Goal: Task Accomplishment & Management: Manage account settings

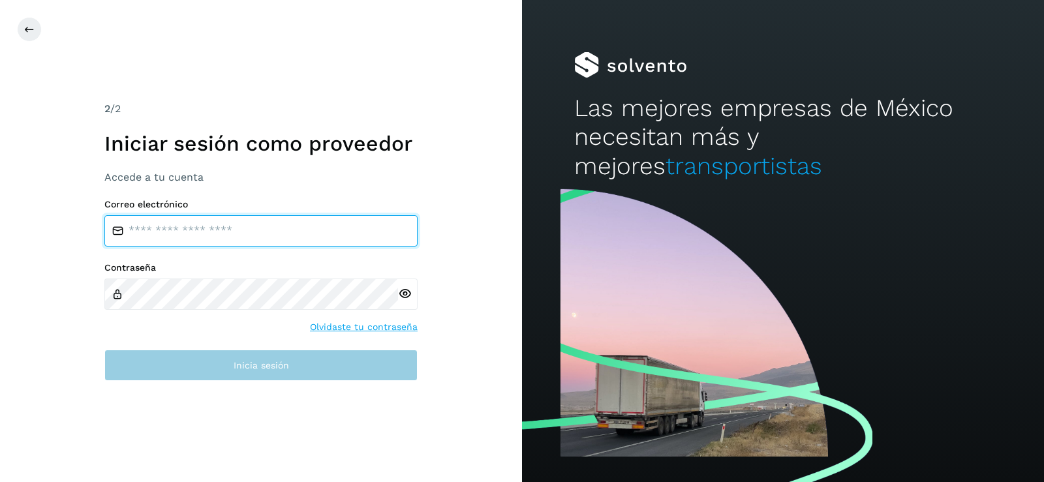
type input "**********"
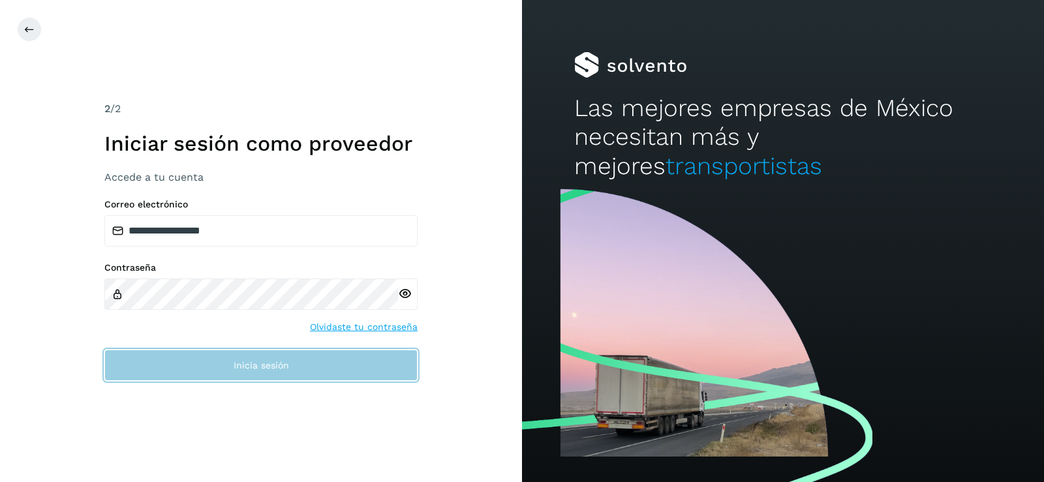
click at [198, 363] on button "Inicia sesión" at bounding box center [260, 365] width 313 height 31
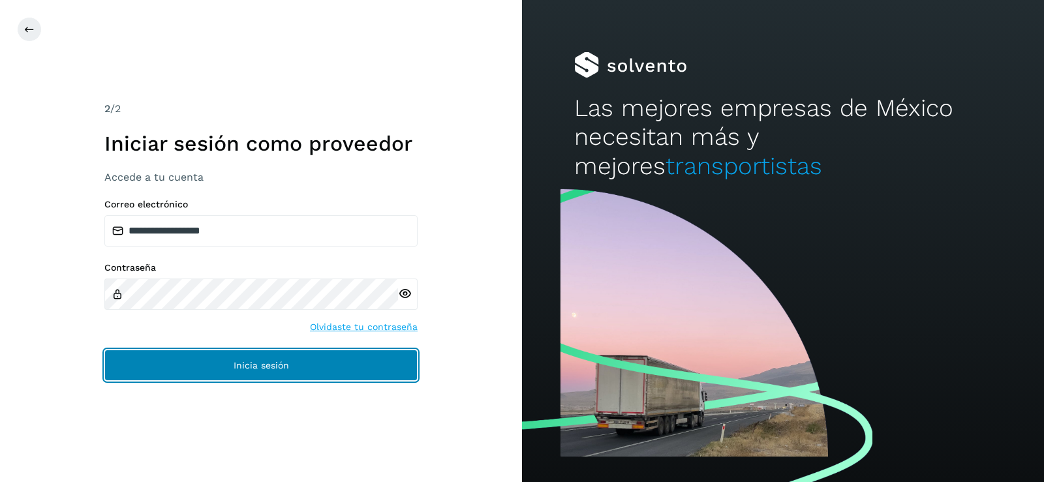
click at [198, 363] on button "Inicia sesión" at bounding box center [260, 365] width 313 height 31
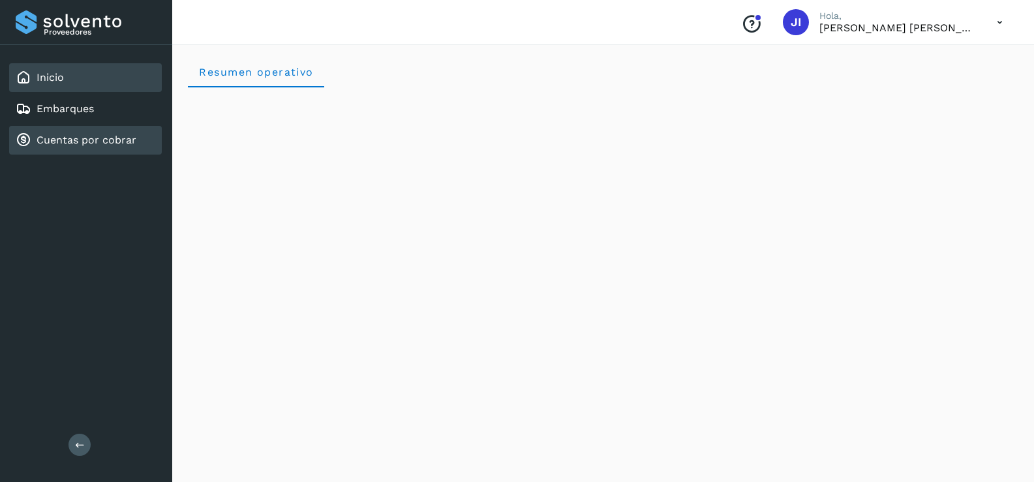
click at [73, 129] on div "Cuentas por cobrar" at bounding box center [85, 140] width 153 height 29
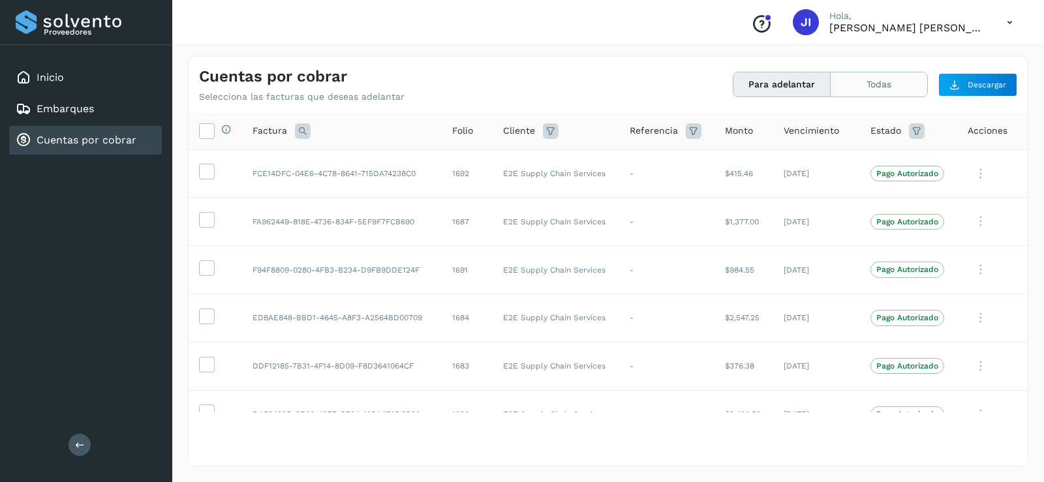
click at [861, 90] on button "Todas" at bounding box center [879, 84] width 97 height 24
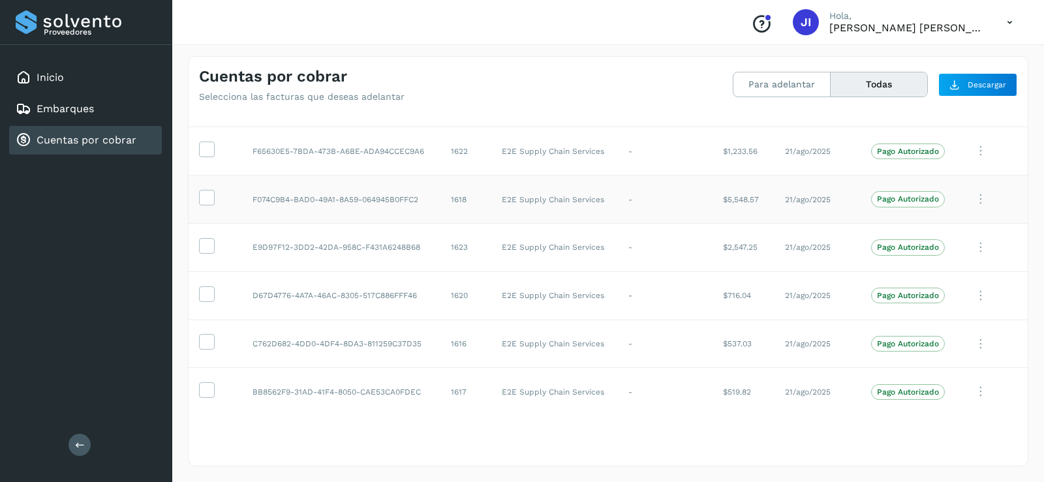
scroll to position [3328, 0]
